Goal: Information Seeking & Learning: Check status

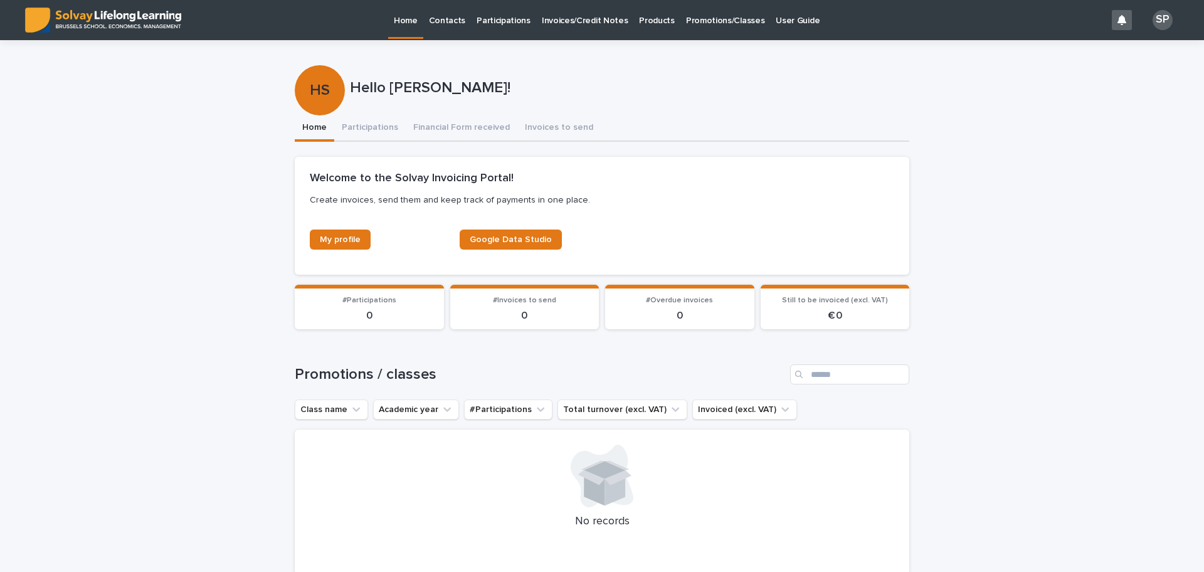
click at [705, 17] on p "Promotions/Classes" at bounding box center [725, 13] width 78 height 26
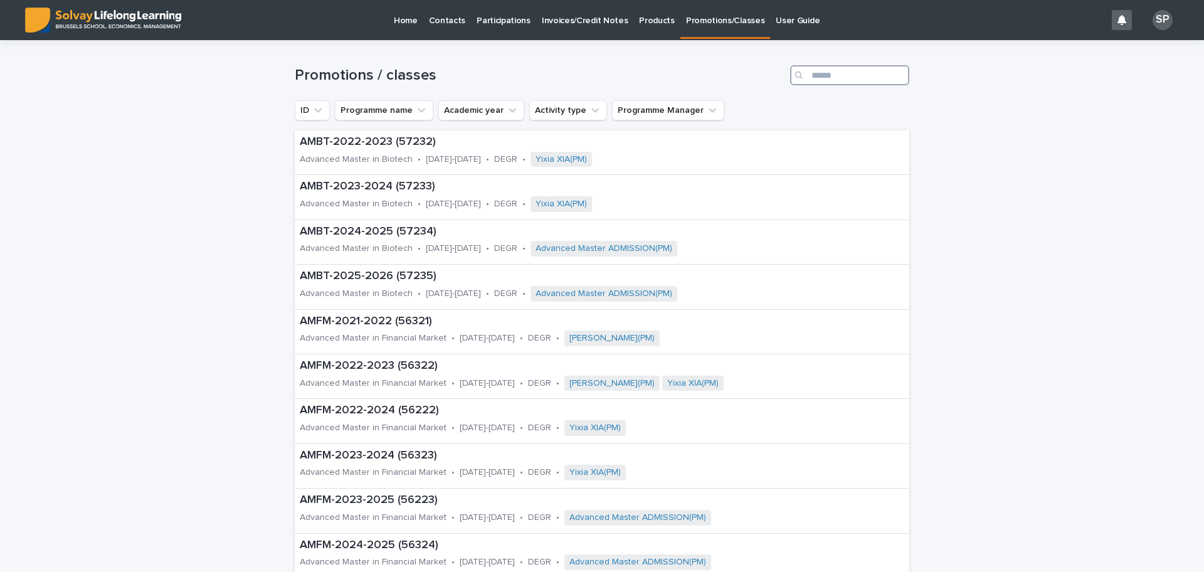
click at [841, 73] on input "Search" at bounding box center [849, 75] width 119 height 20
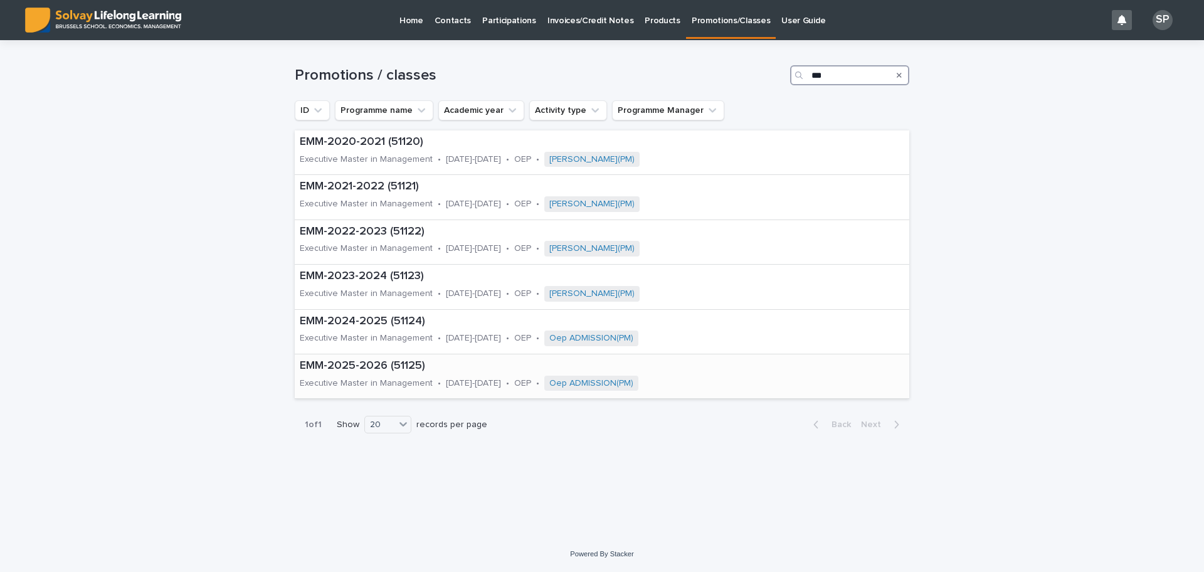
type input "***"
click at [362, 367] on p "EMM-2025-2026 (51125)" at bounding box center [533, 366] width 466 height 14
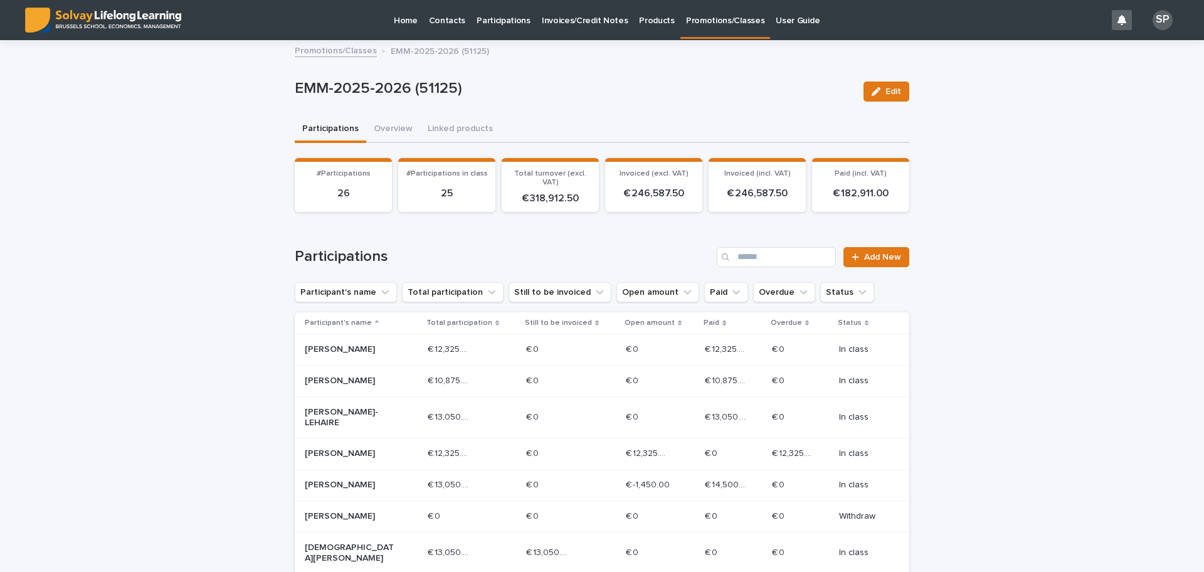
click at [334, 459] on p "[PERSON_NAME]" at bounding box center [350, 453] width 90 height 11
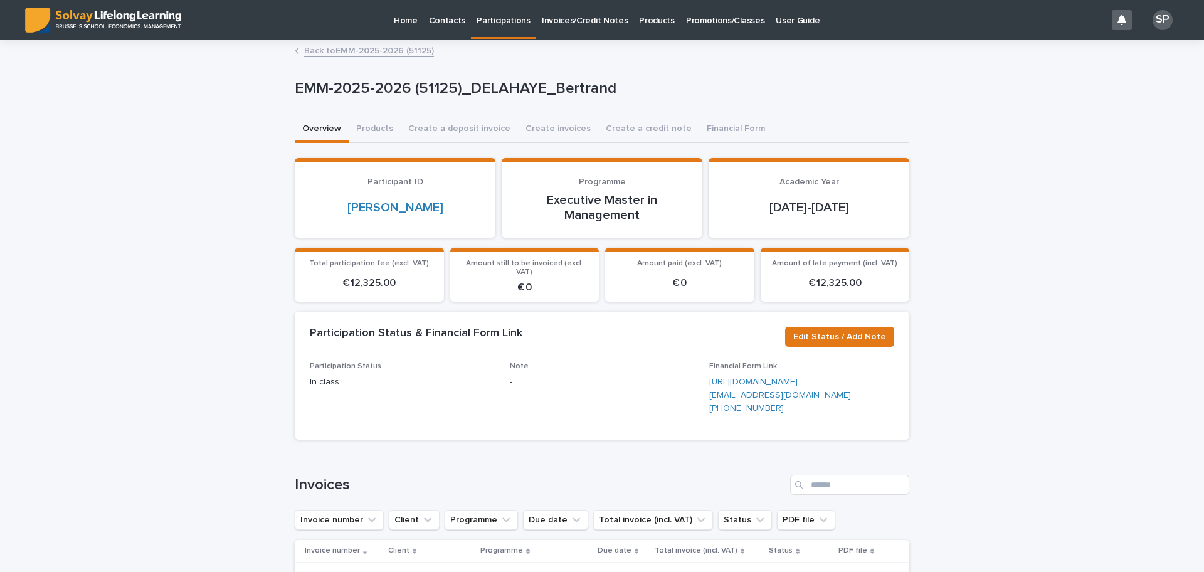
click at [362, 50] on link "Back to EMM-2025-2026 (51125)" at bounding box center [369, 50] width 130 height 14
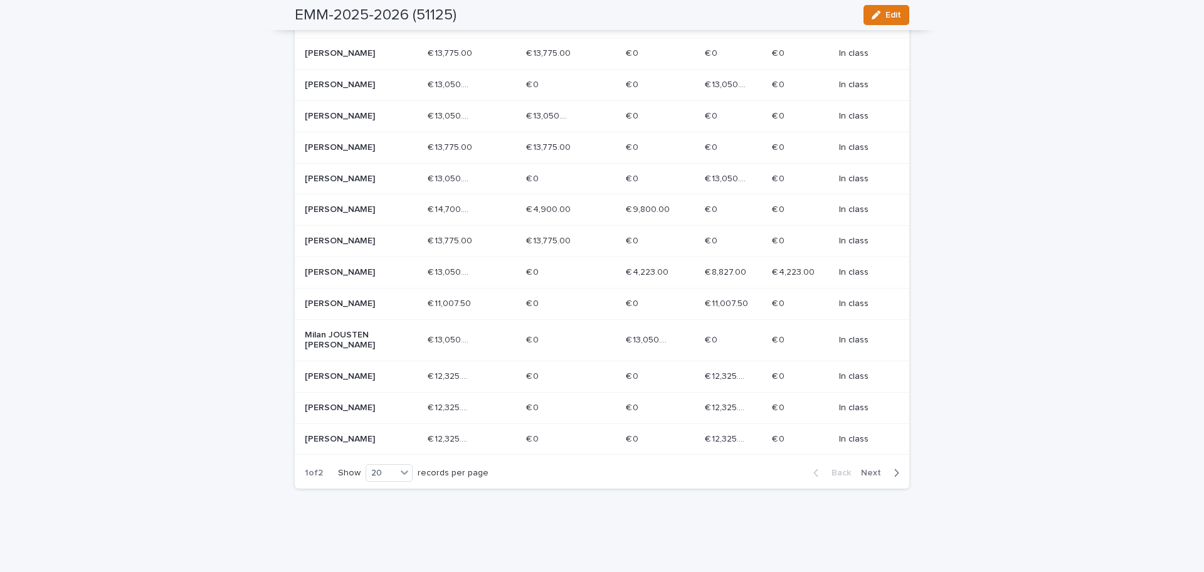
scroll to position [549, 0]
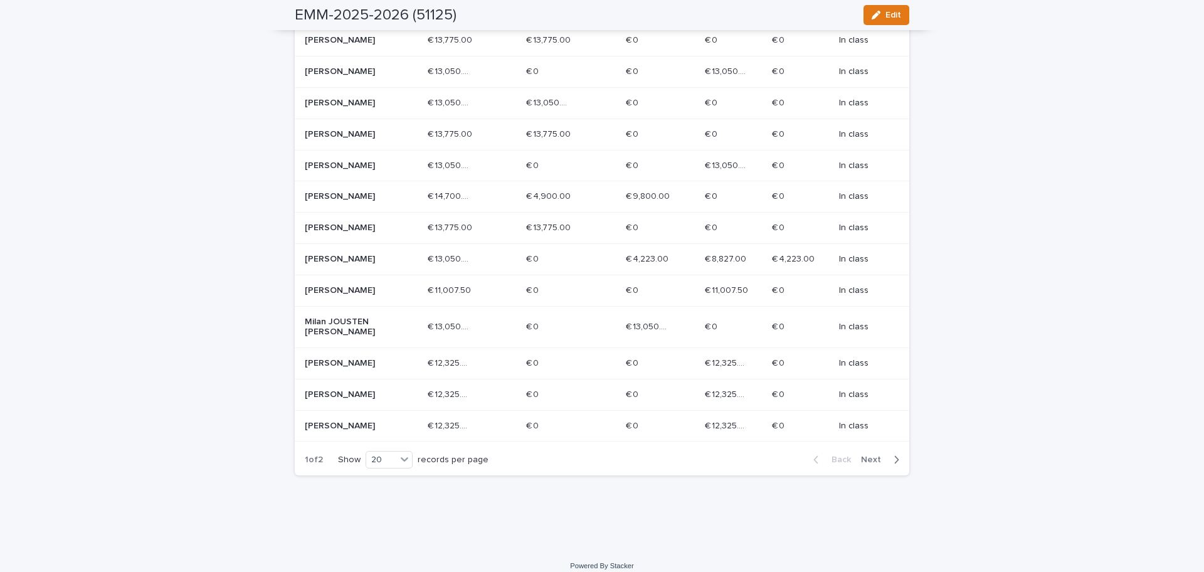
click at [866, 464] on span "Next" at bounding box center [875, 459] width 28 height 9
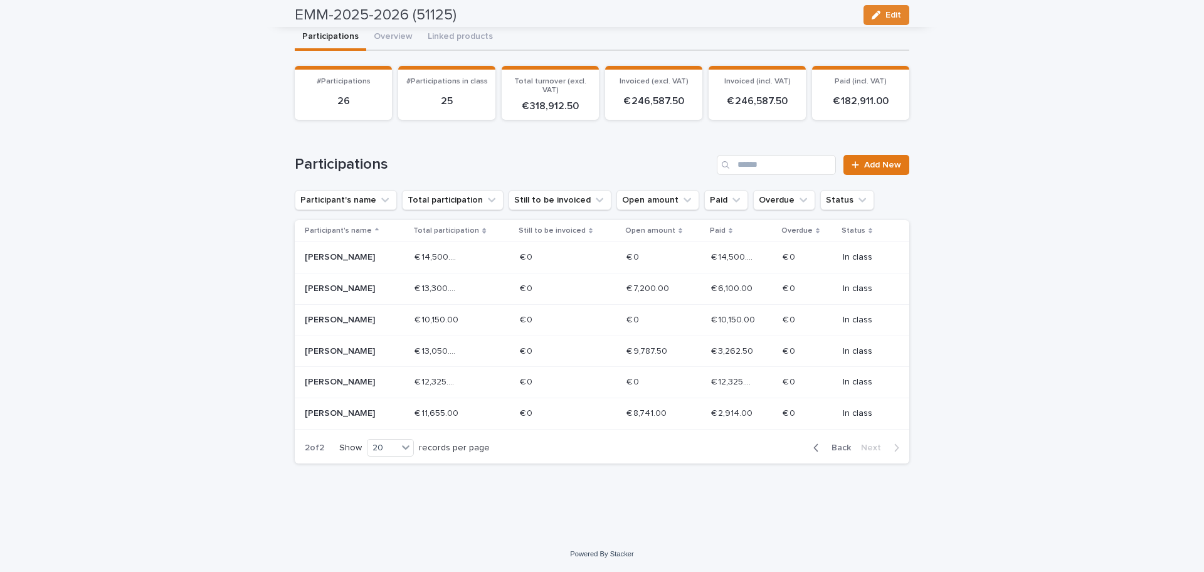
scroll to position [92, 0]
click at [835, 447] on span "Back" at bounding box center [837, 447] width 27 height 9
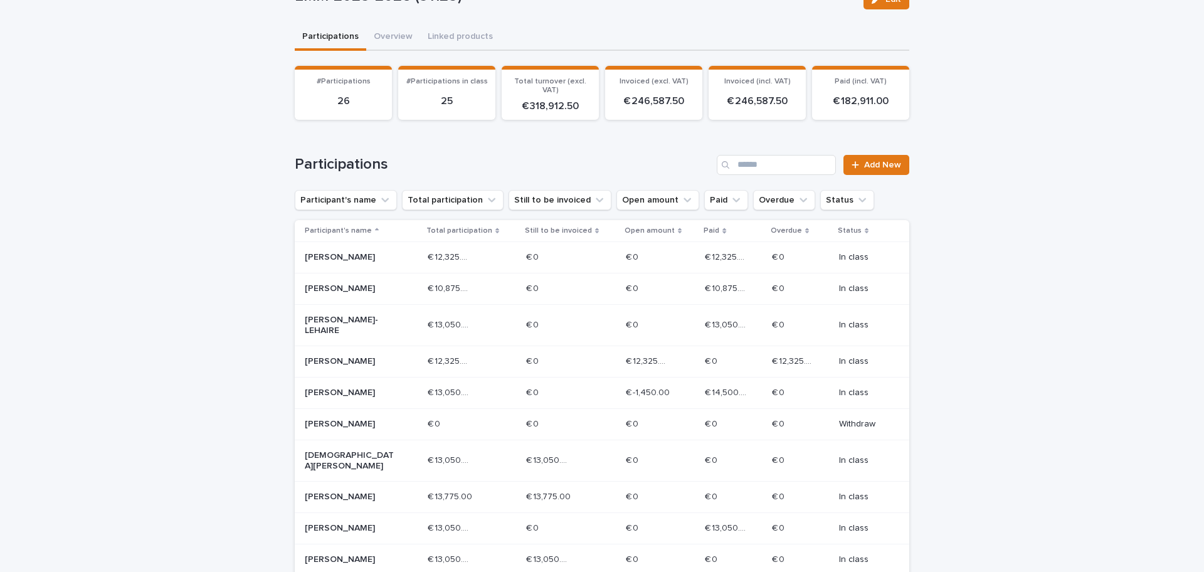
scroll to position [332, 0]
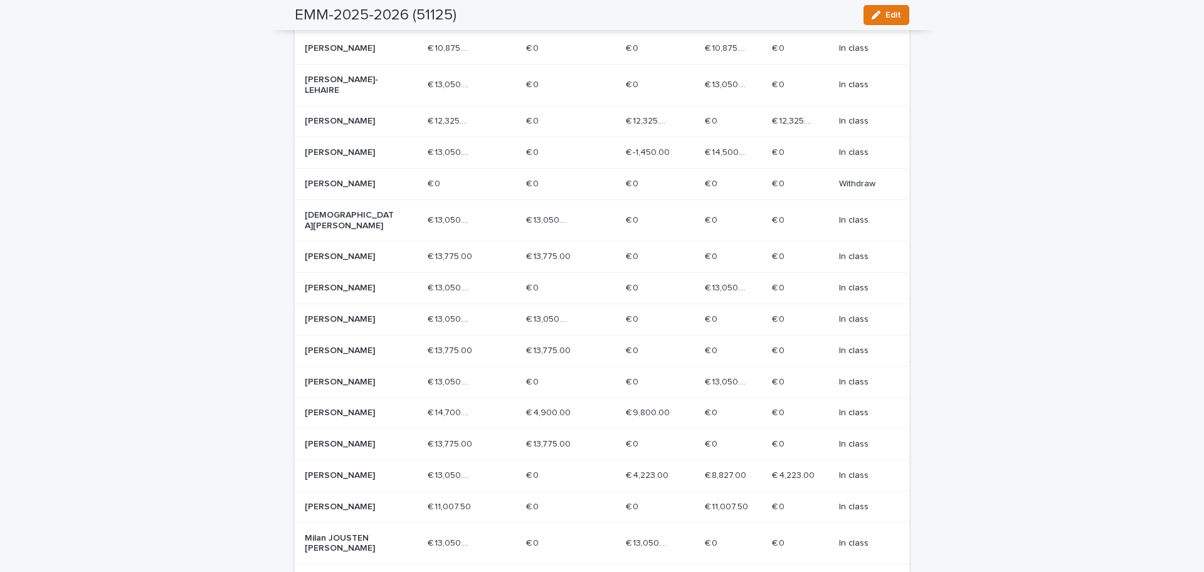
click at [334, 255] on p "[PERSON_NAME]" at bounding box center [350, 256] width 90 height 11
